Goal: Task Accomplishment & Management: Use online tool/utility

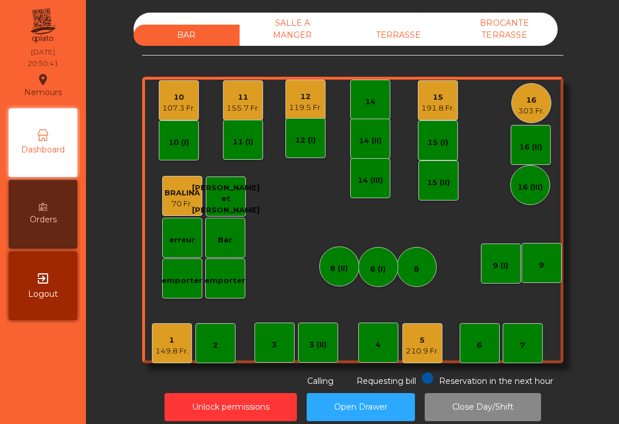
click at [176, 96] on div "10" at bounding box center [178, 97] width 33 height 11
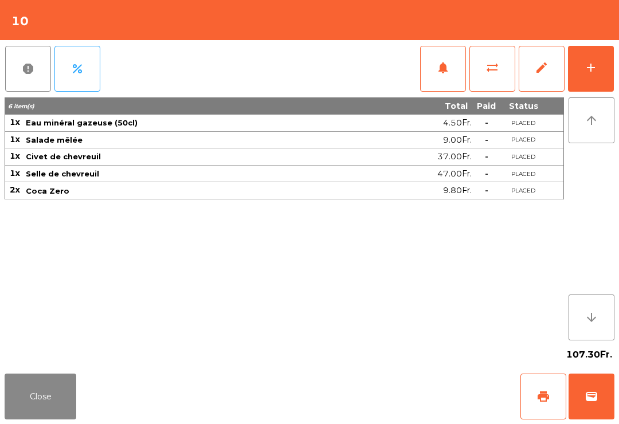
click at [614, 414] on button "wallet" at bounding box center [592, 397] width 46 height 46
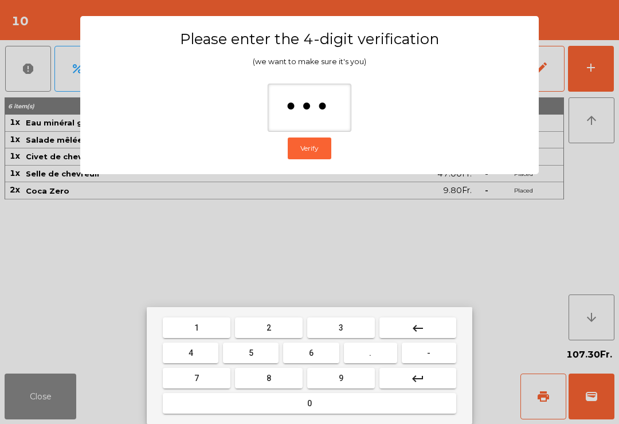
type input "****"
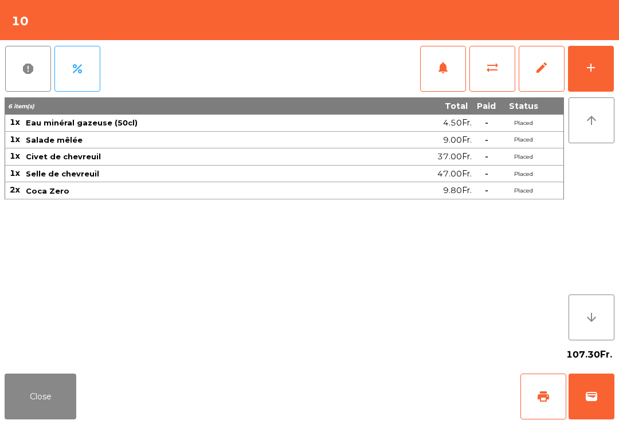
click at [377, 400] on div "Close print wallet" at bounding box center [309, 396] width 619 height 55
click at [377, 398] on div "Close print wallet" at bounding box center [309, 396] width 619 height 55
click at [371, 398] on div "Close print wallet" at bounding box center [309, 396] width 619 height 55
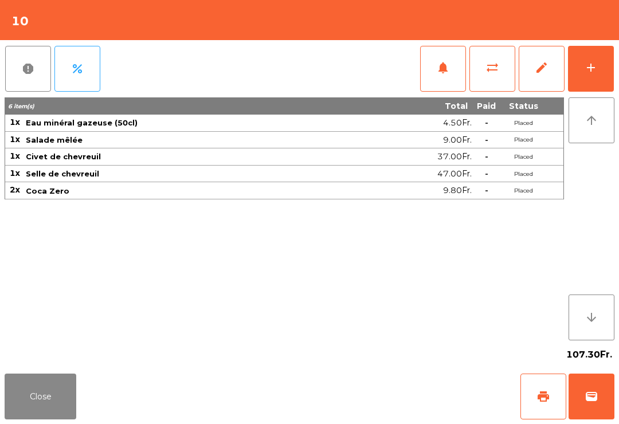
click at [370, 398] on div "Close print wallet" at bounding box center [309, 396] width 619 height 55
click at [378, 396] on div "Close print wallet" at bounding box center [309, 396] width 619 height 55
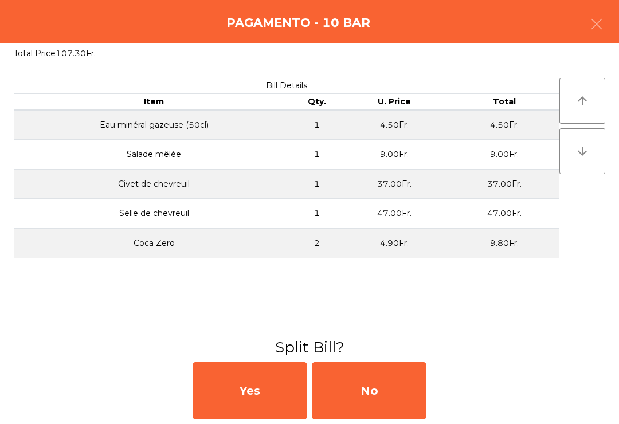
click at [370, 394] on div "No" at bounding box center [369, 390] width 115 height 57
click at [370, 393] on div "MB" at bounding box center [369, 390] width 115 height 57
click at [369, 399] on div "No" at bounding box center [369, 390] width 115 height 57
click at [377, 398] on div "No" at bounding box center [369, 390] width 115 height 57
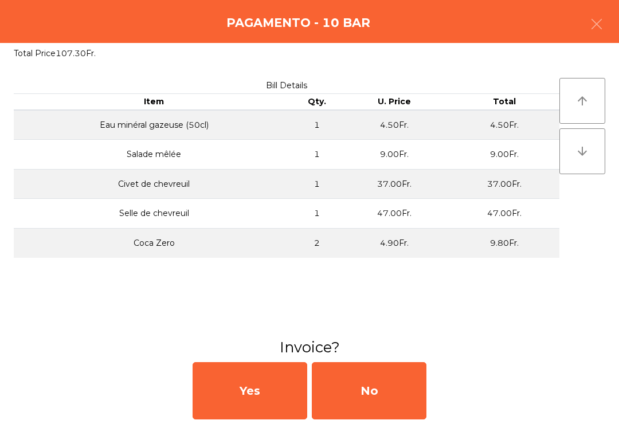
click at [377, 398] on div "No" at bounding box center [369, 390] width 115 height 57
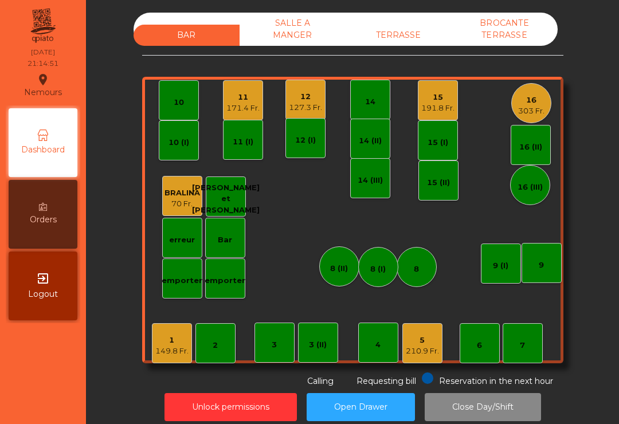
click at [233, 105] on div "171.4 Fr." at bounding box center [242, 108] width 33 height 11
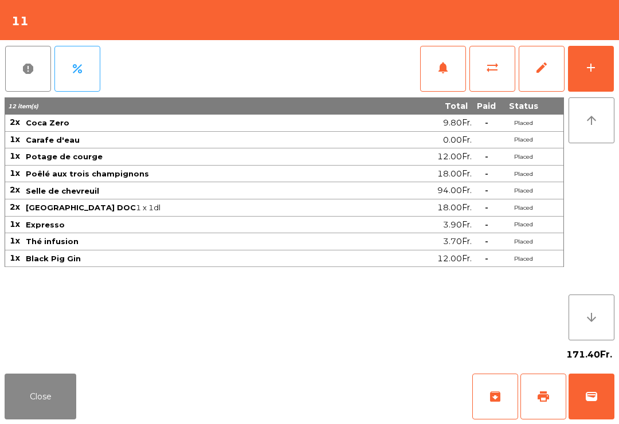
click at [497, 65] on span "sync_alt" at bounding box center [493, 68] width 14 height 14
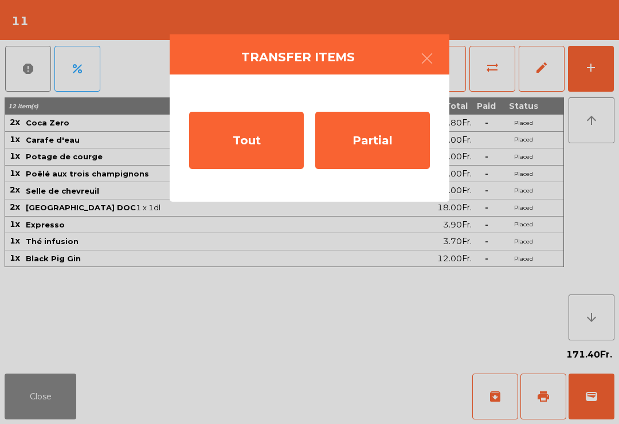
click at [245, 142] on div "Tout" at bounding box center [246, 140] width 115 height 57
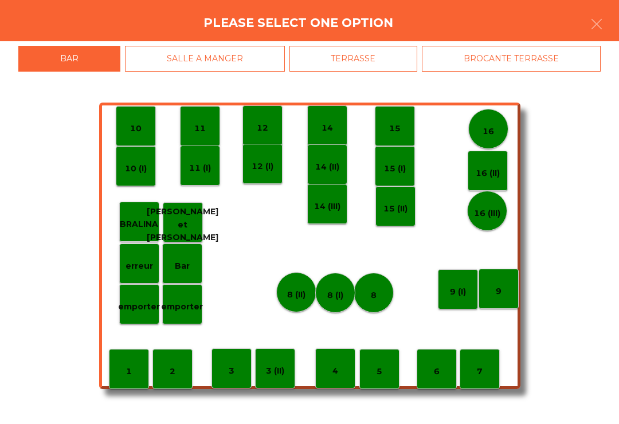
click at [124, 370] on div "1" at bounding box center [129, 369] width 40 height 40
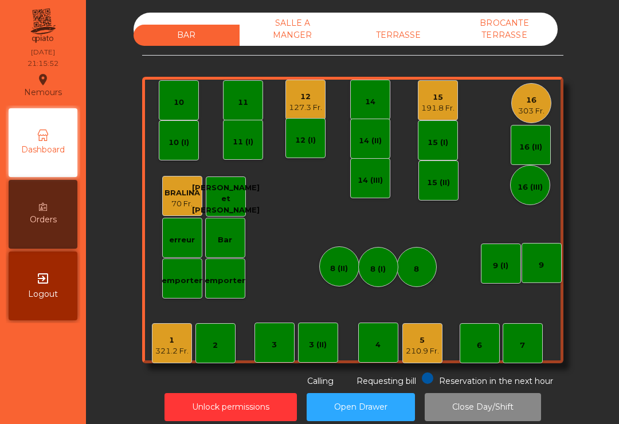
click at [170, 345] on div "1" at bounding box center [171, 340] width 33 height 11
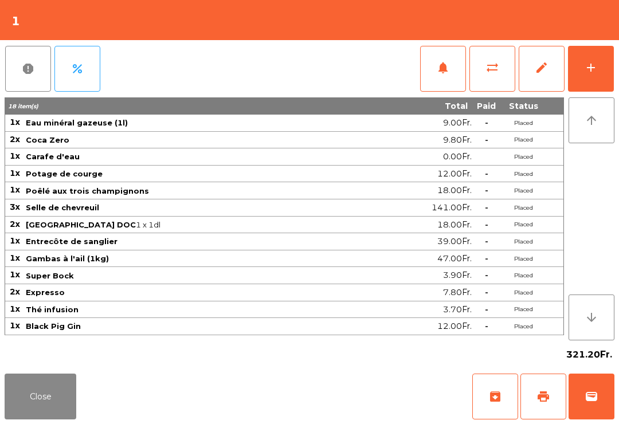
click at [480, 81] on button "sync_alt" at bounding box center [493, 69] width 46 height 46
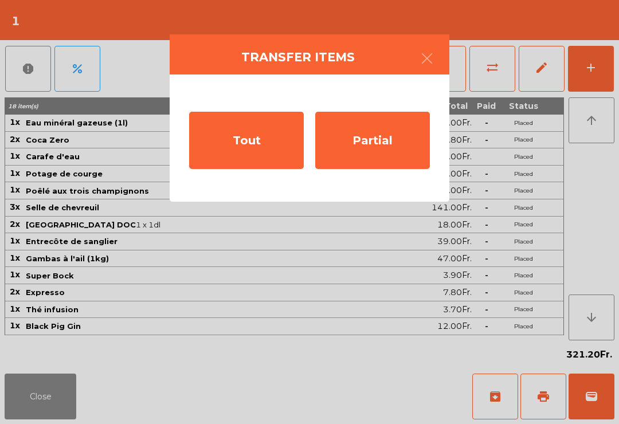
click at [380, 144] on div "Partial" at bounding box center [372, 140] width 115 height 57
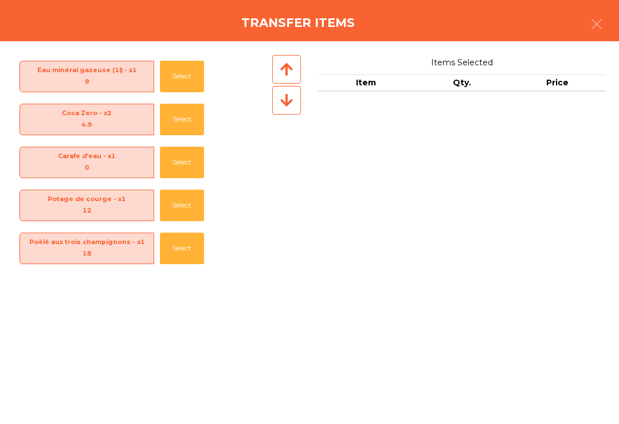
click at [186, 118] on button "Select" at bounding box center [182, 120] width 44 height 32
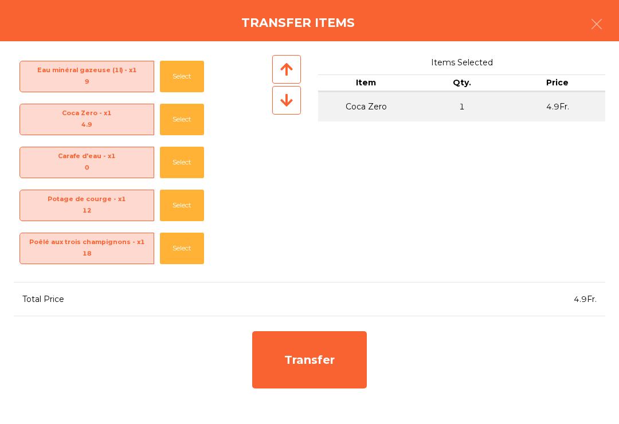
click at [179, 122] on button "Select" at bounding box center [182, 120] width 44 height 32
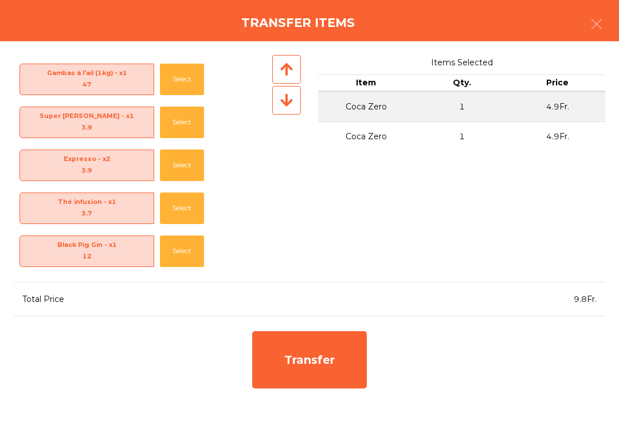
scroll to position [341, 0]
click at [185, 162] on button "Select" at bounding box center [182, 166] width 44 height 32
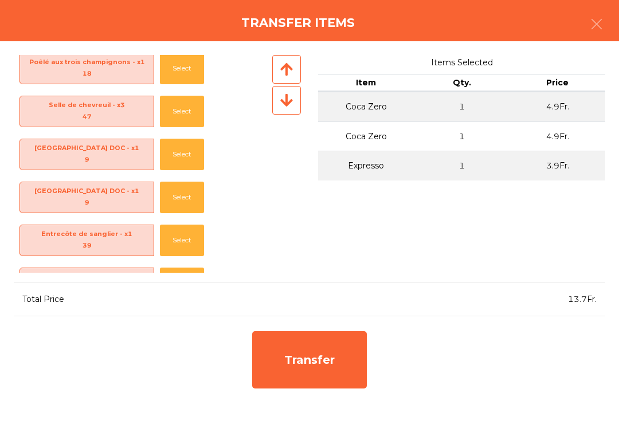
scroll to position [136, 0]
click at [190, 197] on button "Select" at bounding box center [182, 198] width 44 height 32
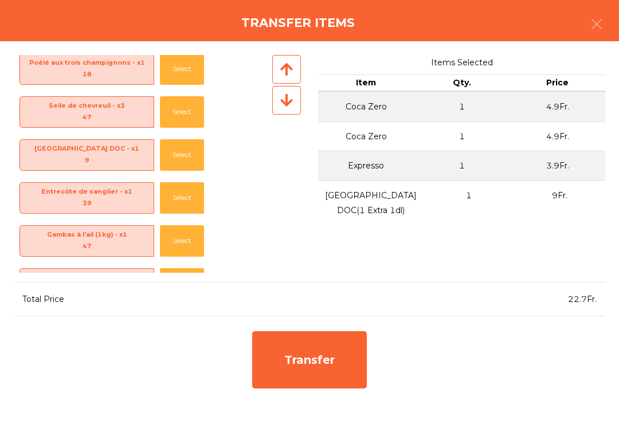
click at [185, 151] on button "Select" at bounding box center [182, 155] width 44 height 32
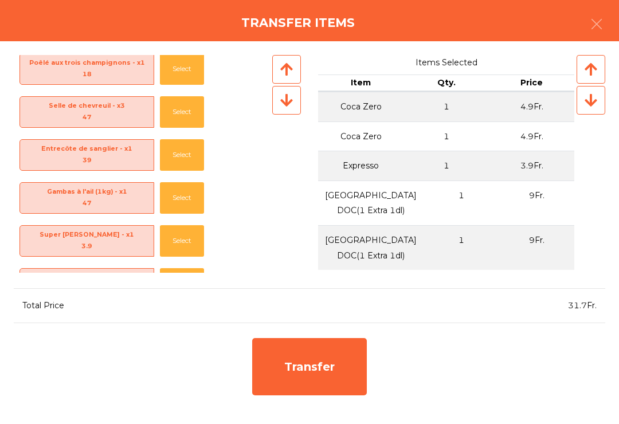
click at [185, 111] on button "Select" at bounding box center [182, 112] width 44 height 32
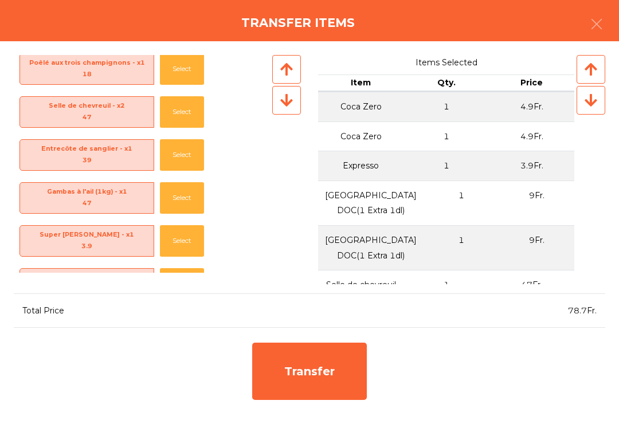
click at [181, 105] on button "Select" at bounding box center [182, 112] width 44 height 32
click at [189, 72] on button "Select" at bounding box center [182, 69] width 44 height 32
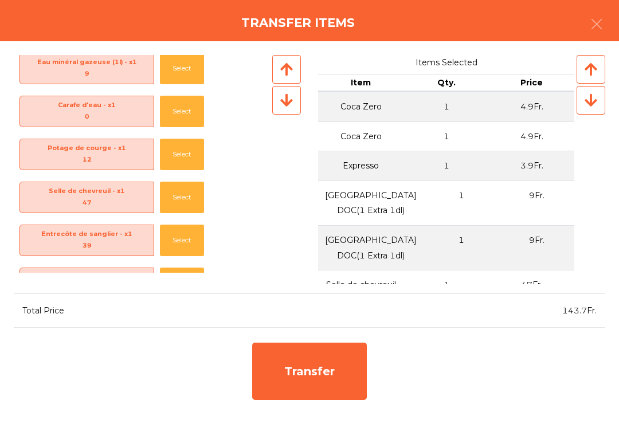
scroll to position [2, 0]
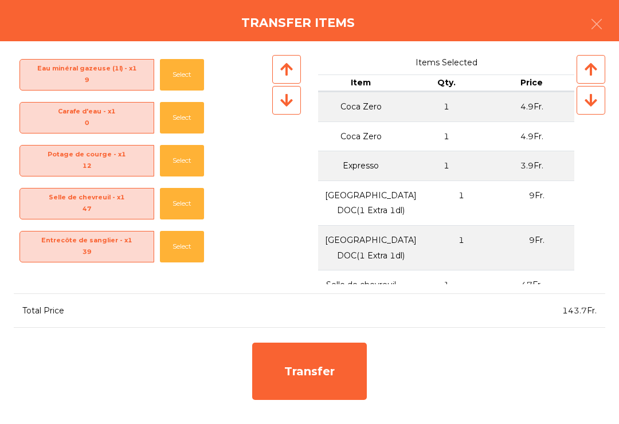
click at [186, 159] on button "Select" at bounding box center [182, 161] width 44 height 32
click at [327, 359] on div "Transfer" at bounding box center [309, 371] width 115 height 57
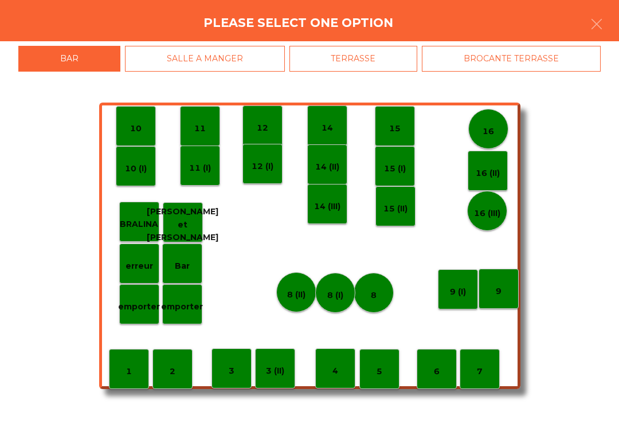
click at [205, 128] on p "11" at bounding box center [199, 128] width 11 height 13
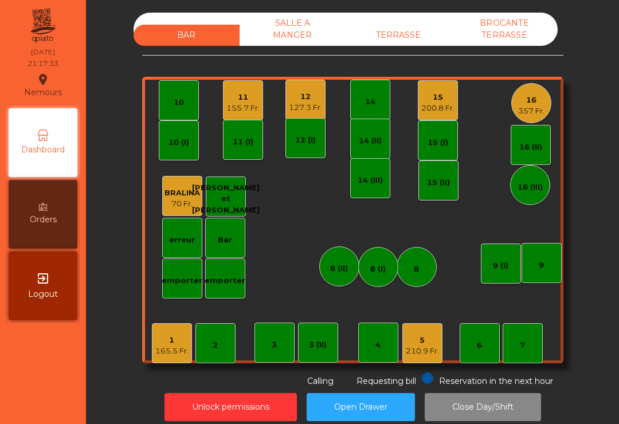
click at [247, 111] on div "155.7 Fr." at bounding box center [242, 108] width 33 height 11
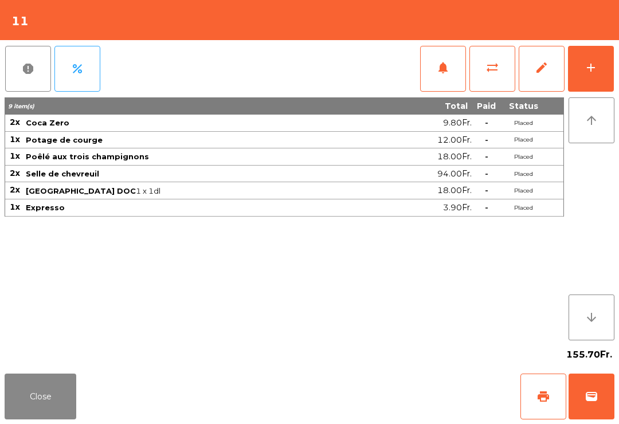
click at [593, 404] on button "wallet" at bounding box center [592, 397] width 46 height 46
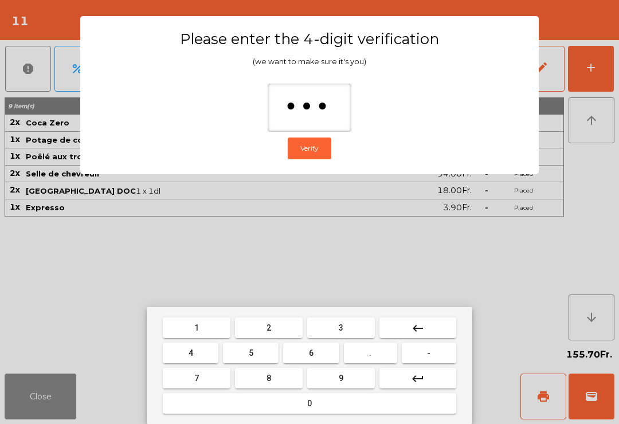
type input "****"
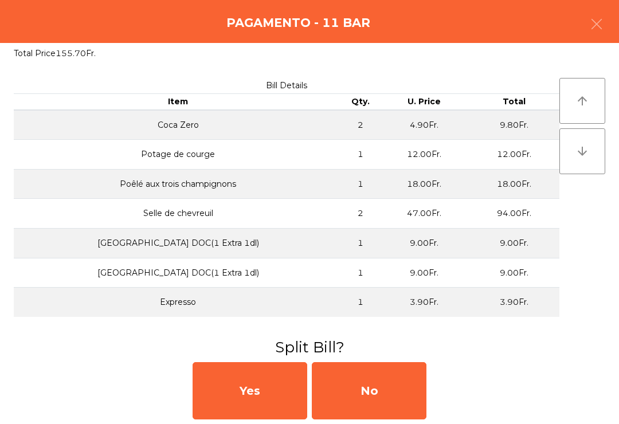
click at [387, 406] on div "No" at bounding box center [369, 390] width 115 height 57
click at [387, 406] on div "MB" at bounding box center [369, 390] width 115 height 57
click at [381, 393] on div "No" at bounding box center [369, 390] width 115 height 57
click at [376, 394] on button "Open Drawer" at bounding box center [361, 407] width 108 height 28
